Goal: Navigation & Orientation: Find specific page/section

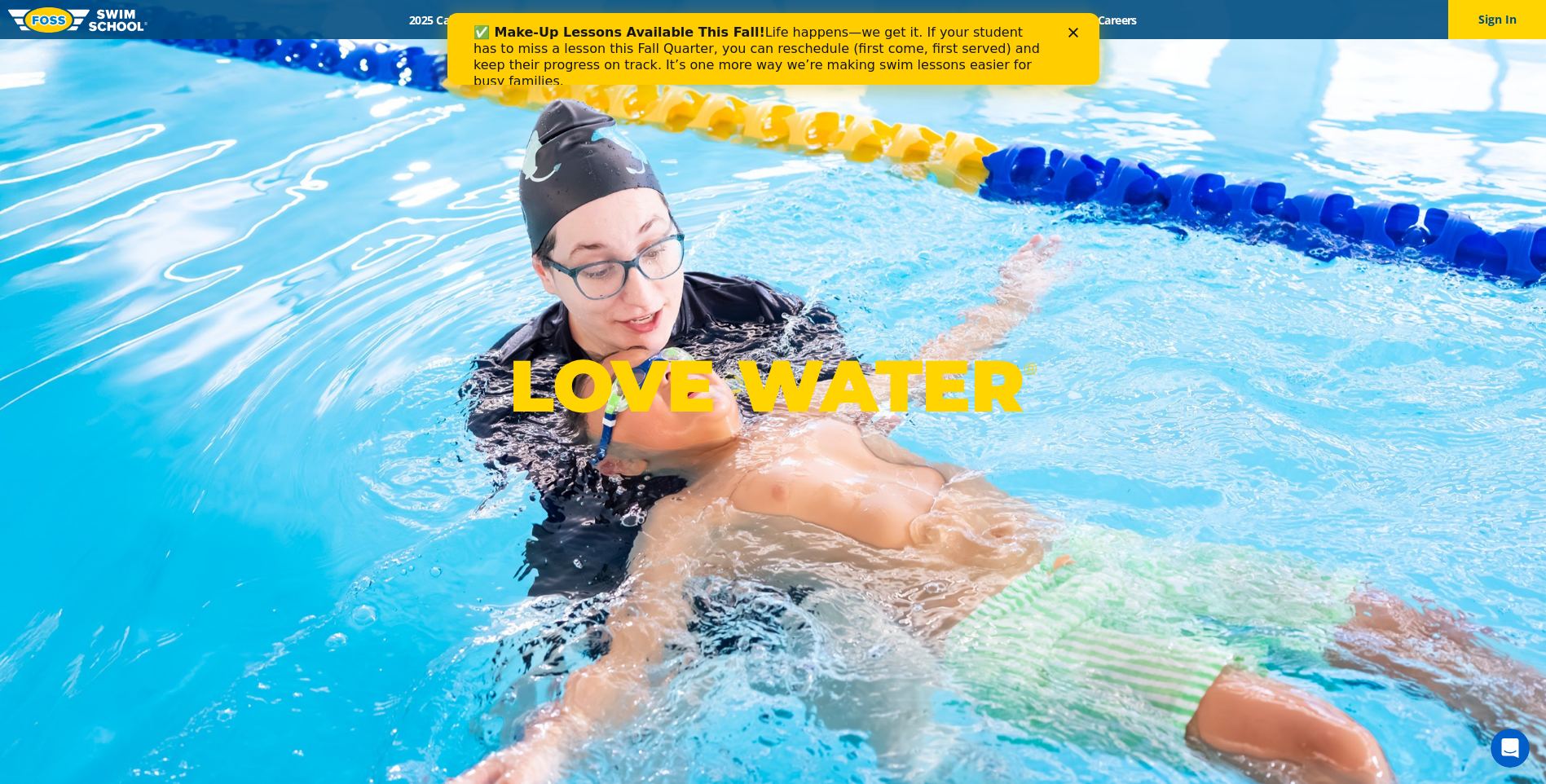
click at [1074, 31] on polygon "Close" at bounding box center [1072, 32] width 10 height 10
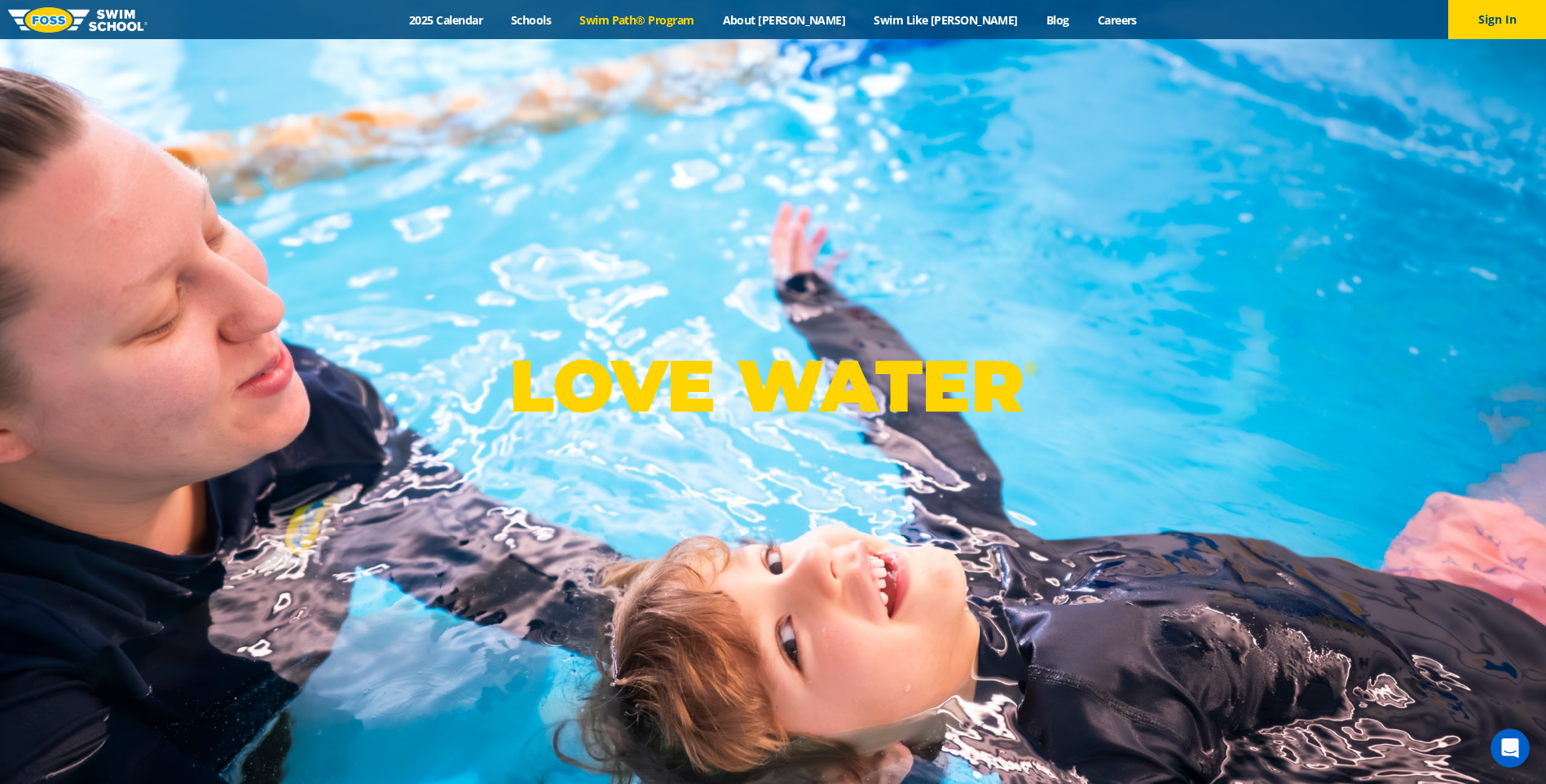
click at [680, 21] on link "Swim Path® Program" at bounding box center [637, 20] width 143 height 15
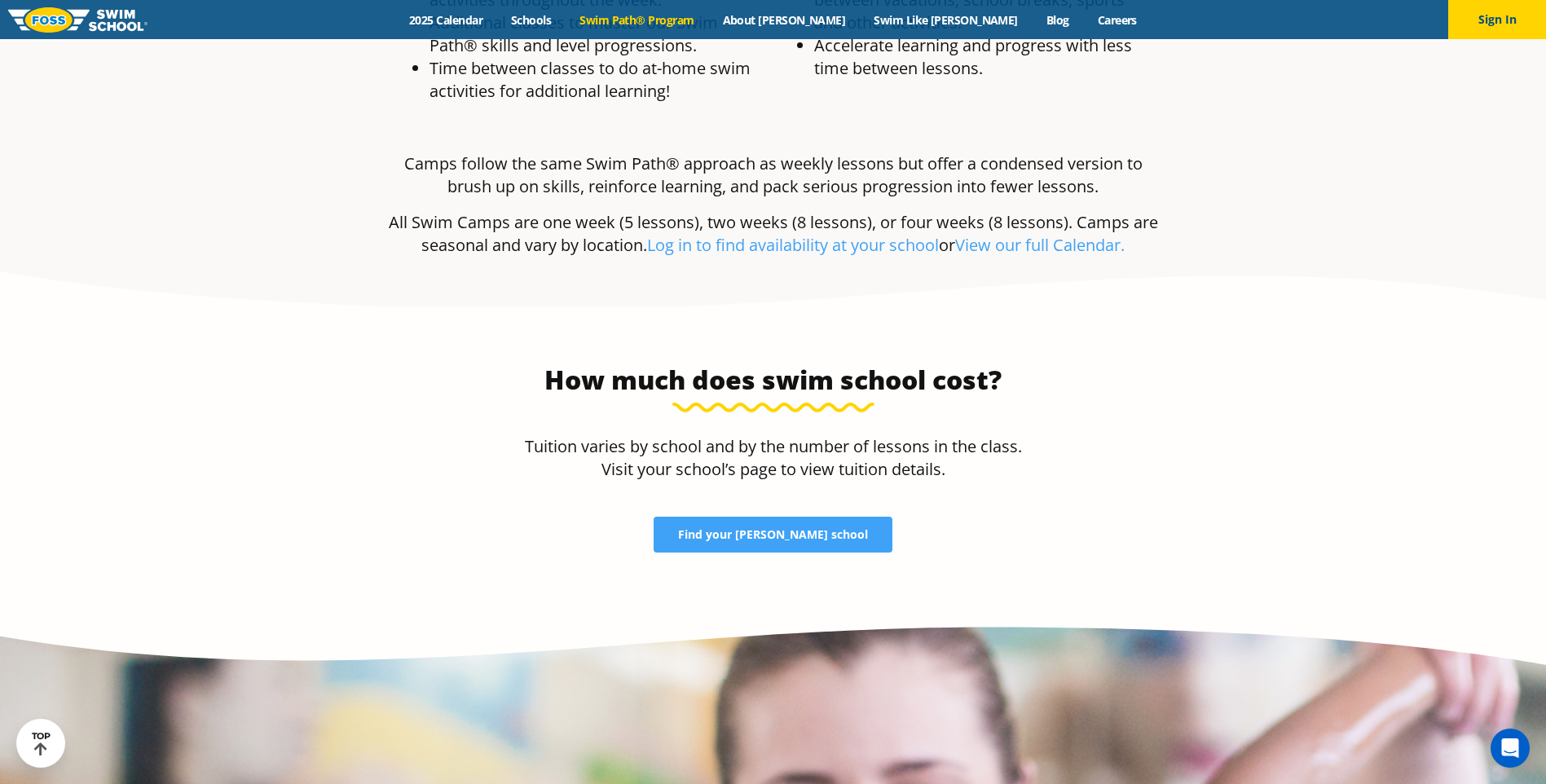
scroll to position [3156, 0]
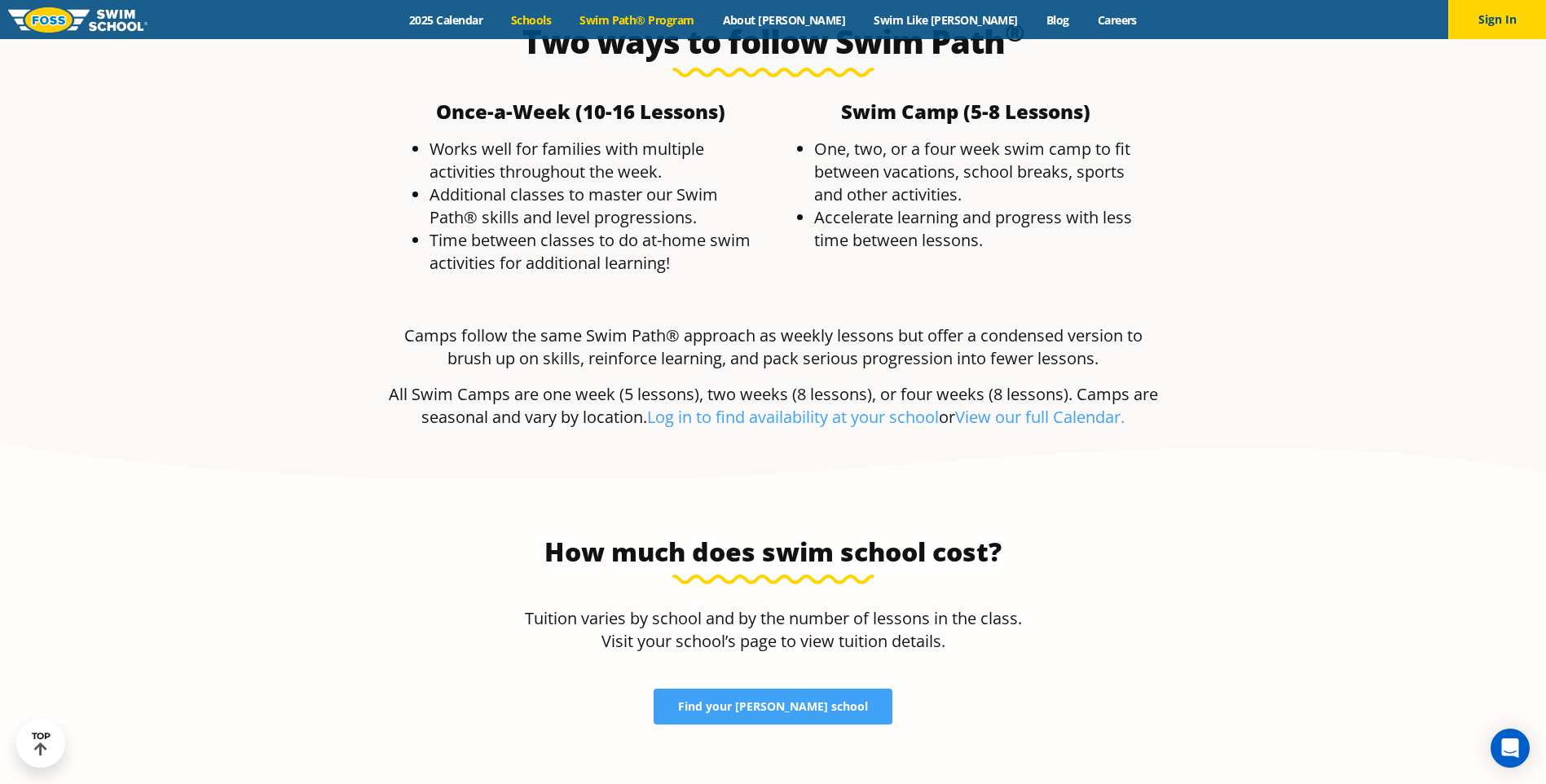
click at [566, 21] on link "Schools" at bounding box center [531, 20] width 68 height 15
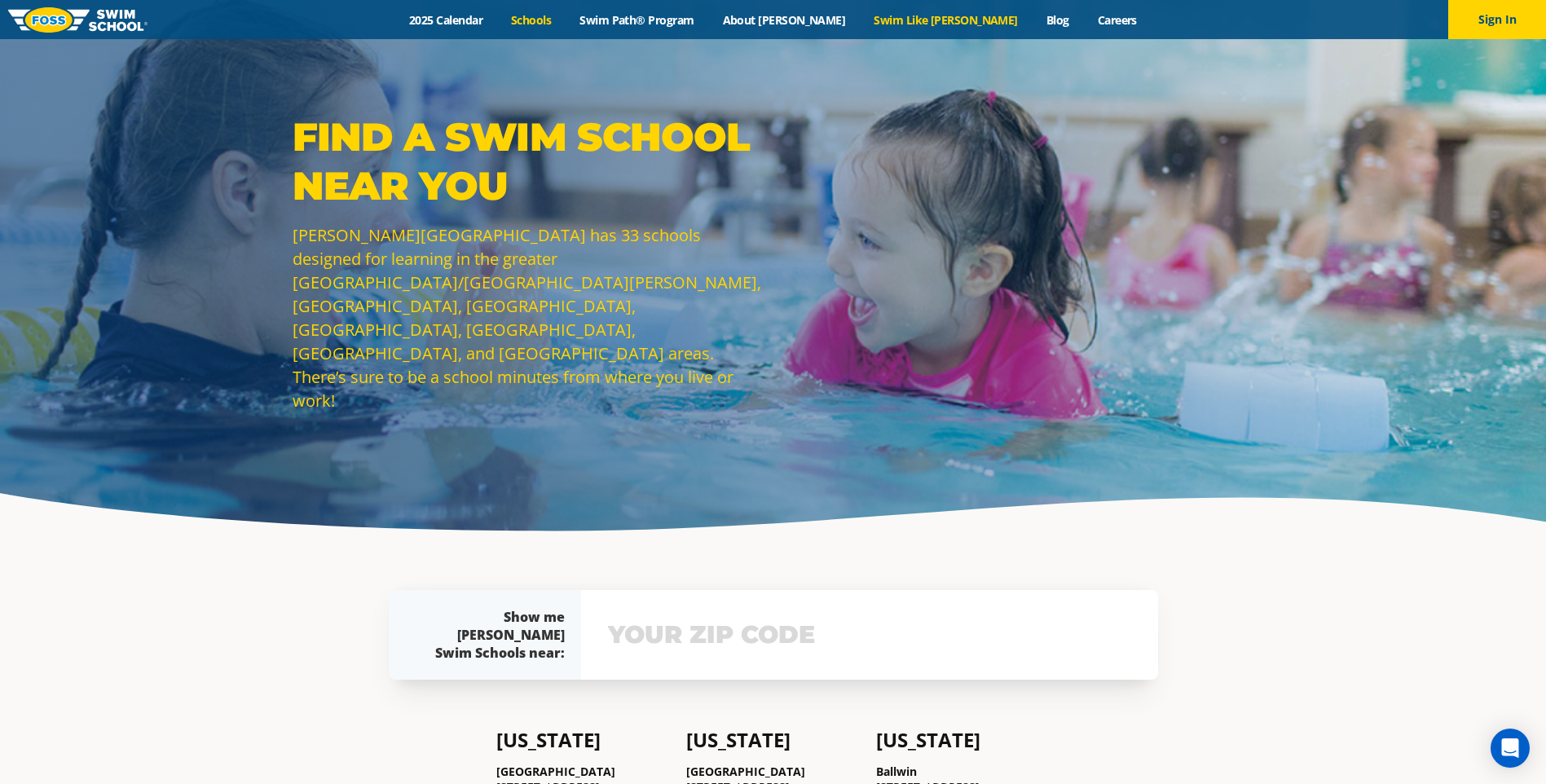
click at [914, 20] on link "Swim Like [PERSON_NAME]" at bounding box center [946, 20] width 173 height 15
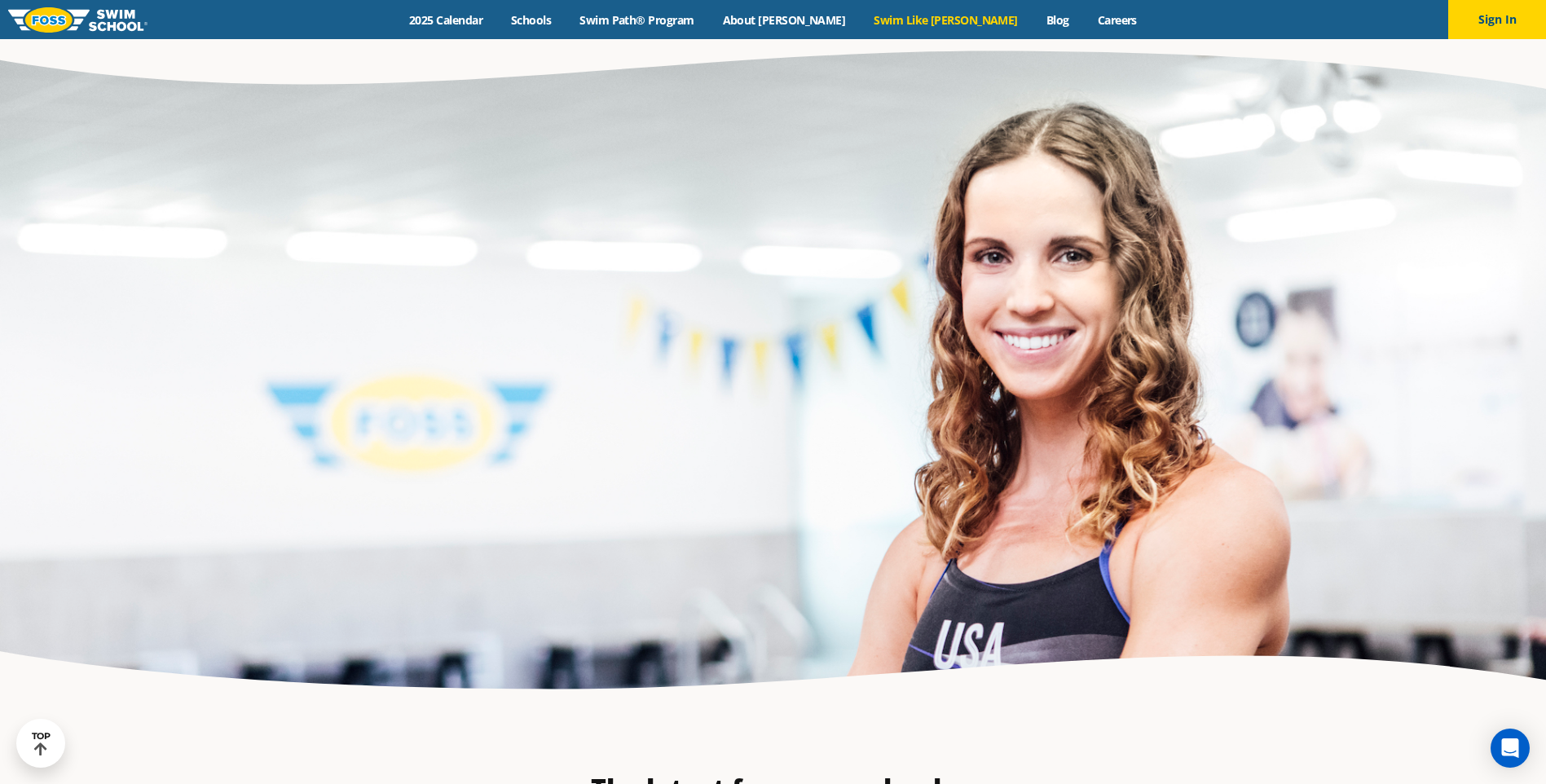
scroll to position [4156, 0]
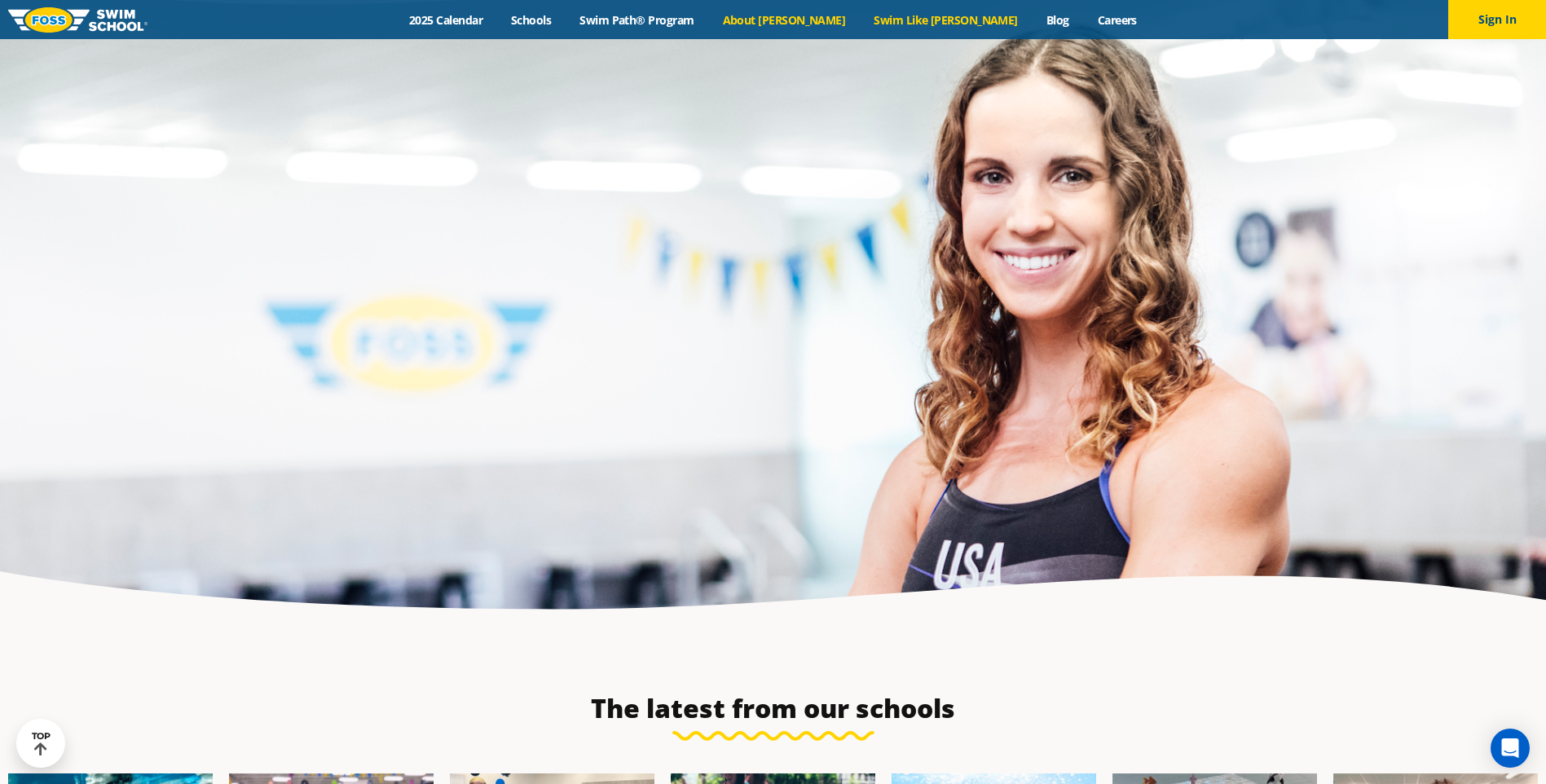
click at [809, 17] on link "About [PERSON_NAME]" at bounding box center [784, 20] width 152 height 15
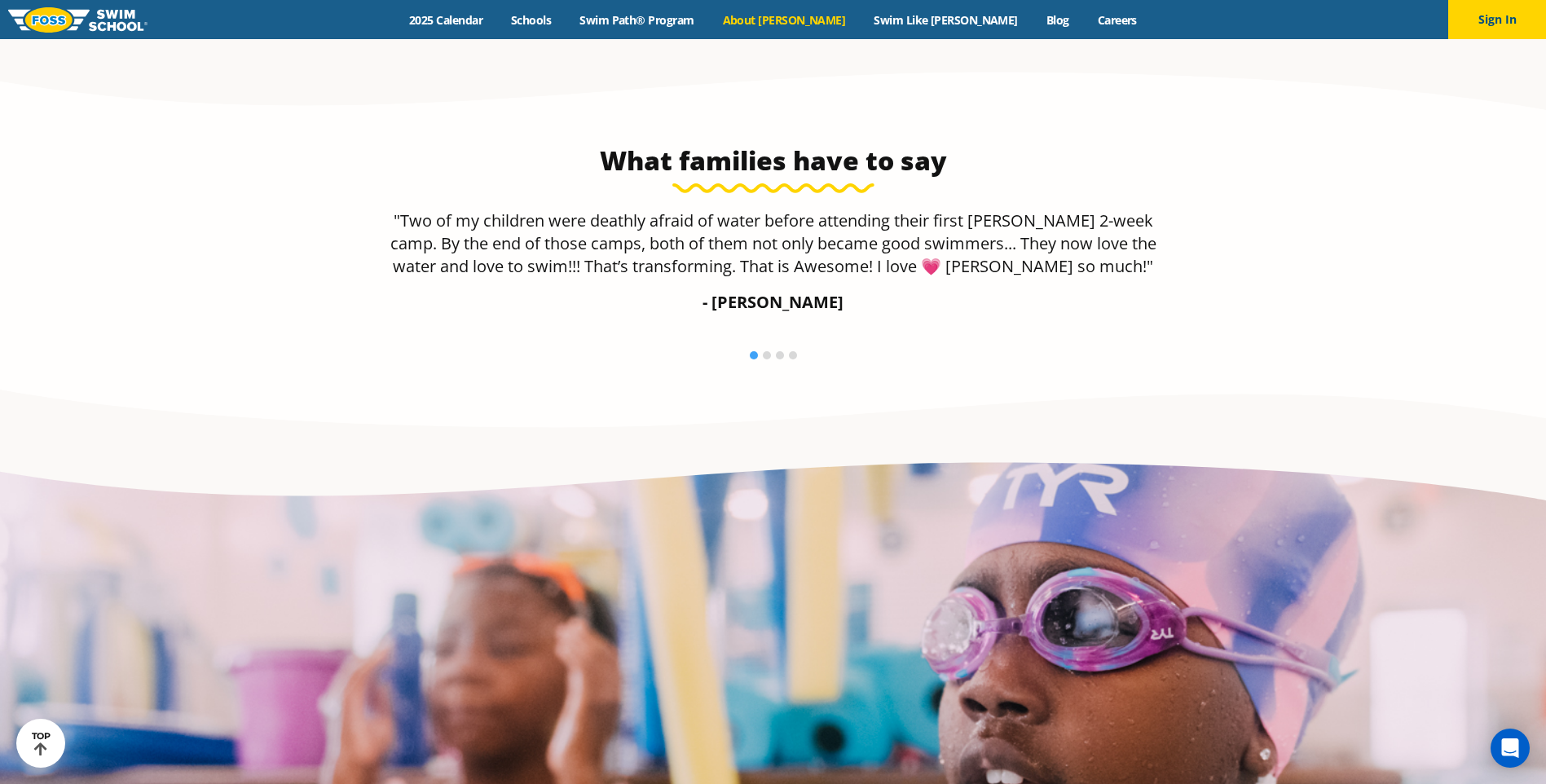
scroll to position [2348, 0]
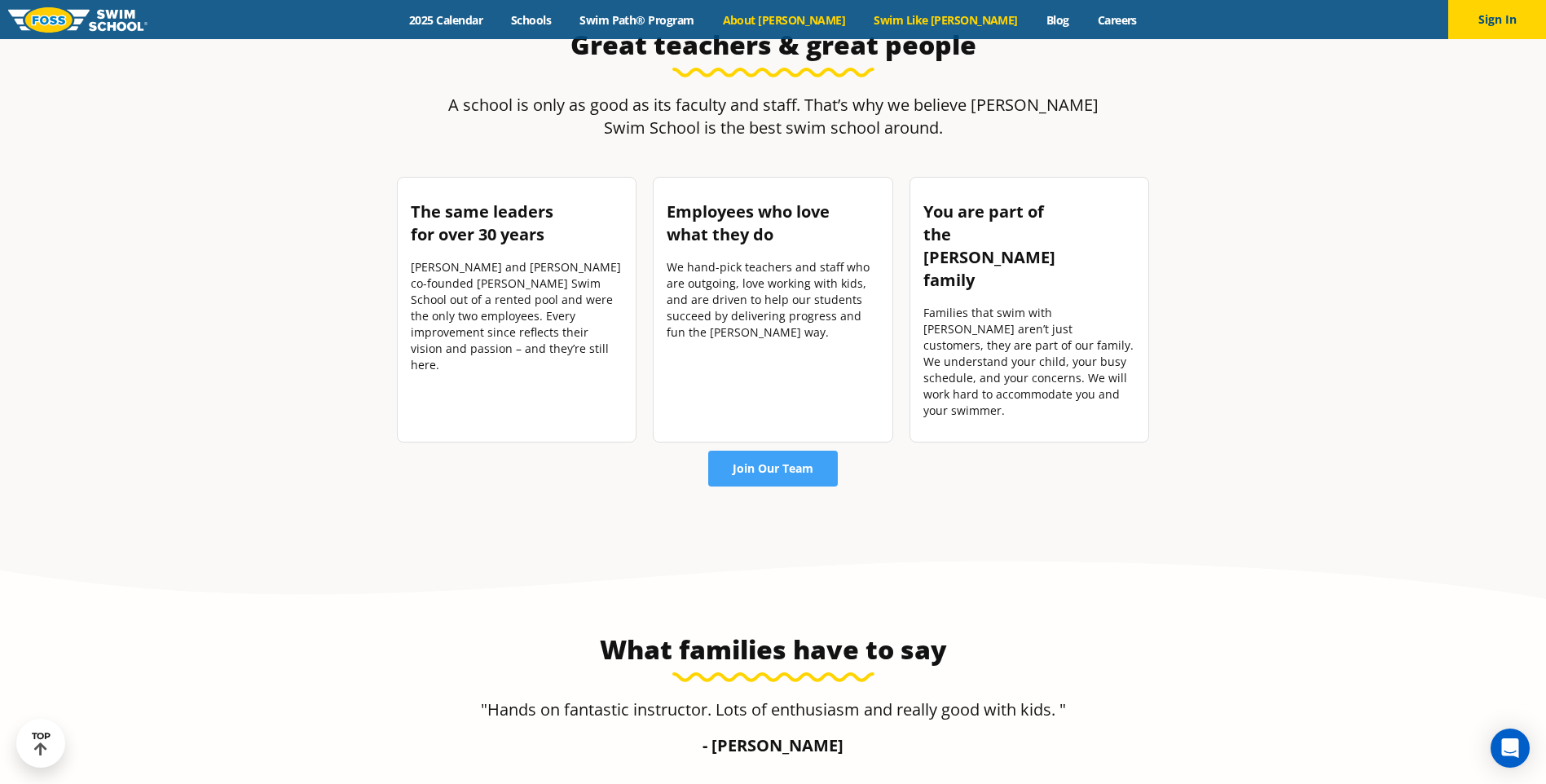
click at [884, 17] on link "Swim Like [PERSON_NAME]" at bounding box center [946, 20] width 173 height 15
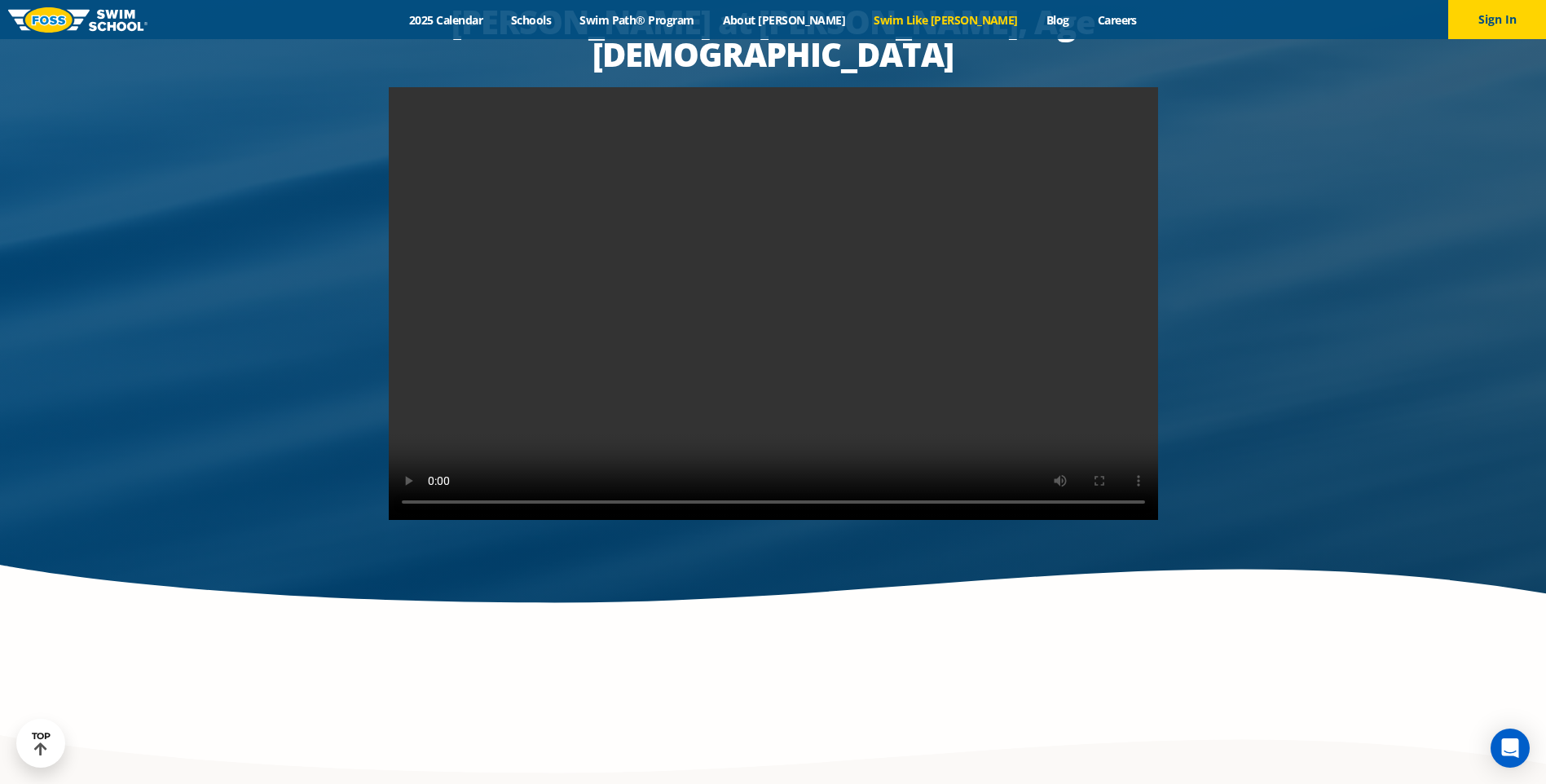
scroll to position [3260, 0]
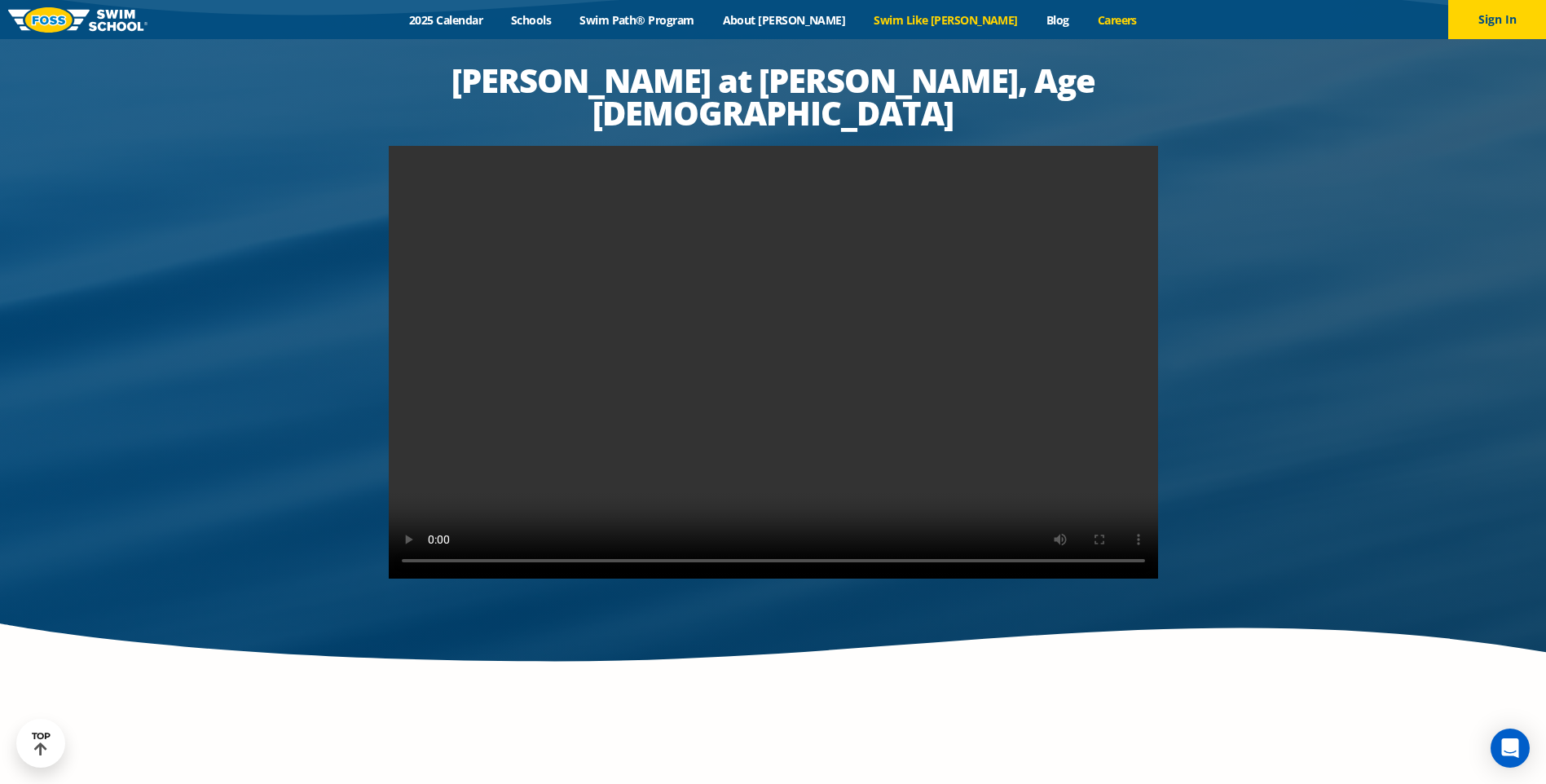
click at [1083, 17] on link "Careers" at bounding box center [1117, 20] width 67 height 15
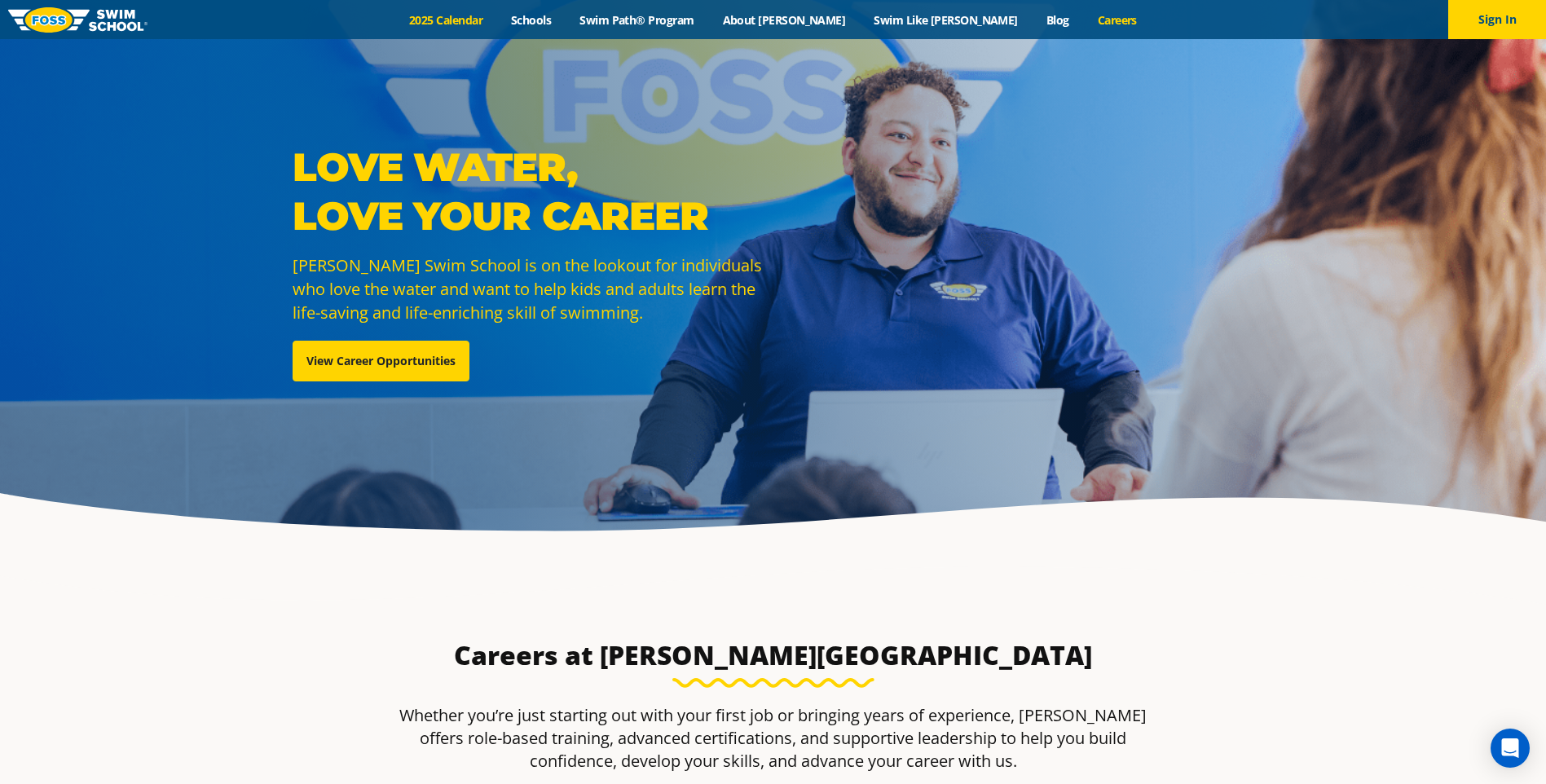
click at [497, 17] on link "2025 Calendar" at bounding box center [446, 20] width 102 height 15
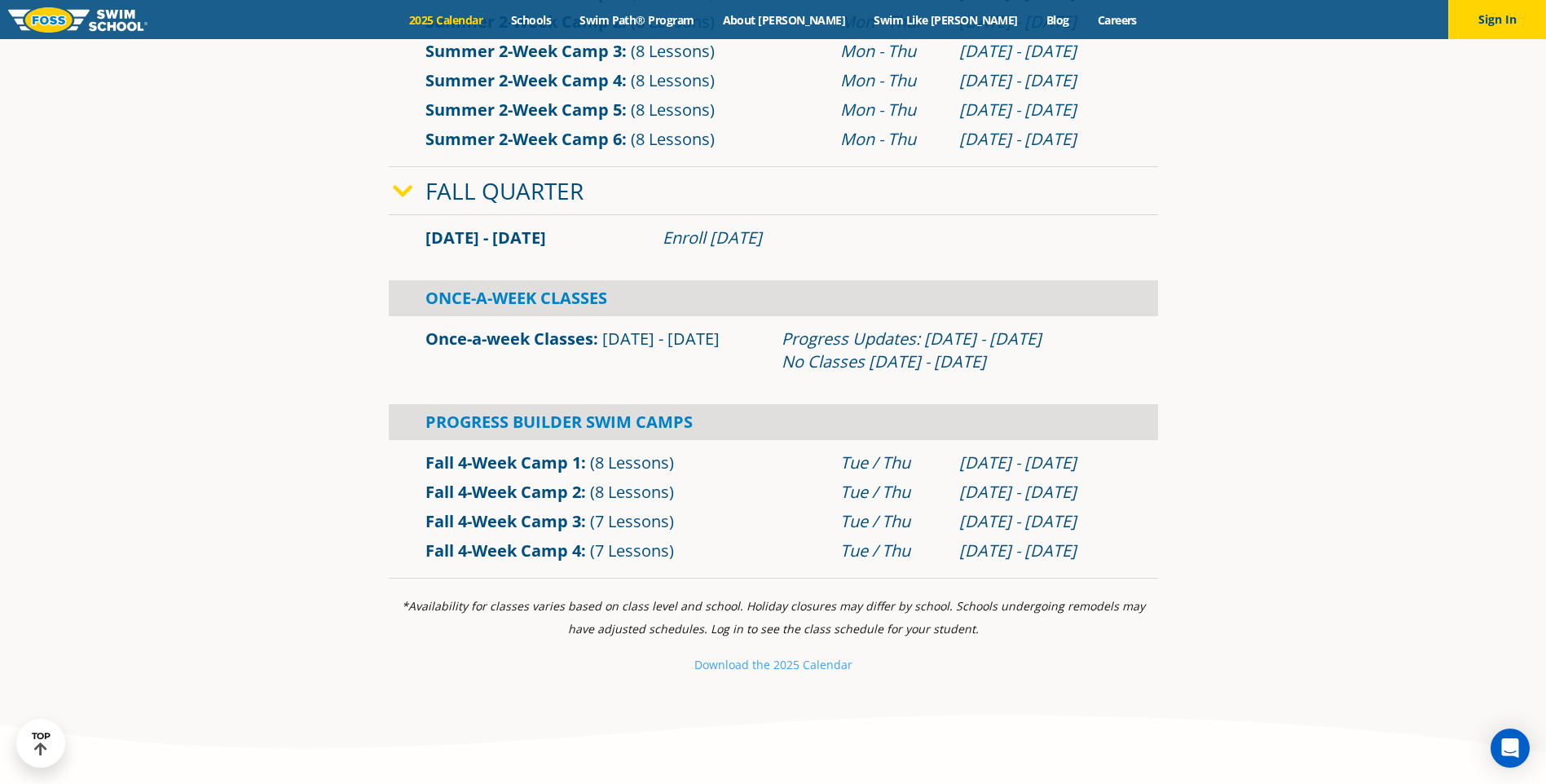
scroll to position [1059, 0]
click at [521, 344] on link "Once-a-week Classes" at bounding box center [509, 340] width 168 height 22
